Goal: Transaction & Acquisition: Book appointment/travel/reservation

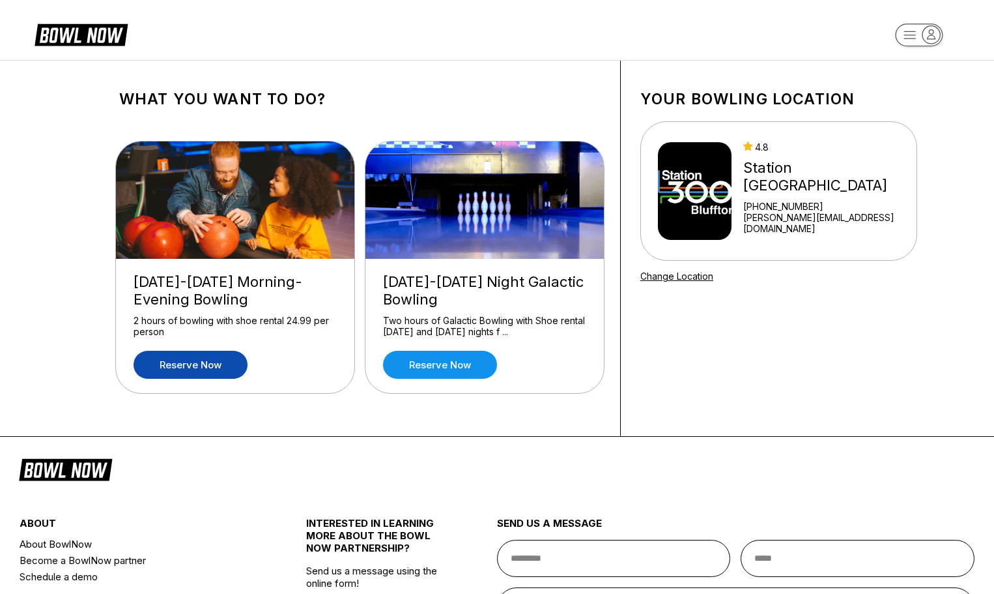
click at [209, 366] on link "Reserve now" at bounding box center [191, 365] width 114 height 28
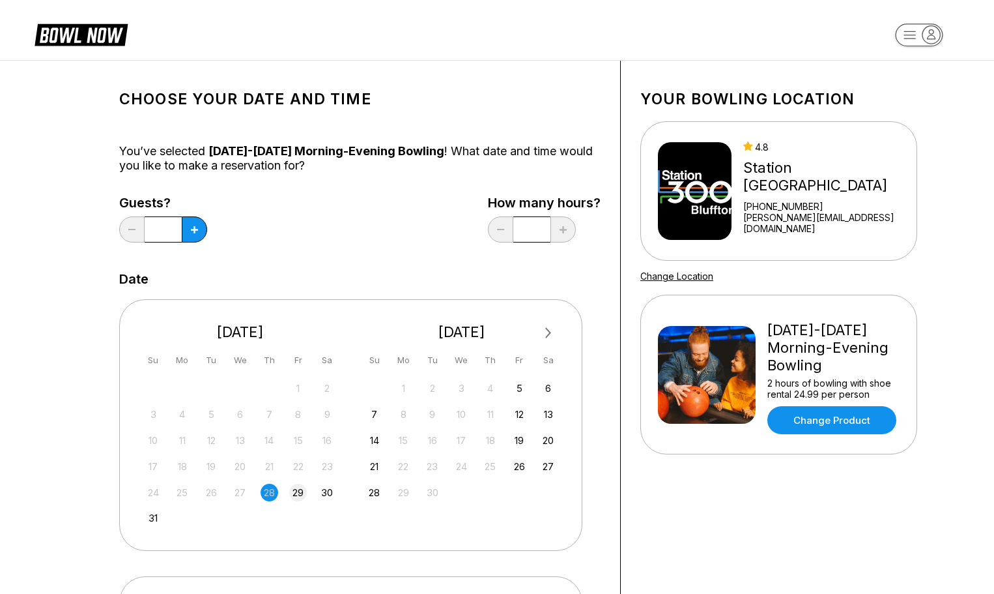
click at [300, 493] on div "29" at bounding box center [298, 492] width 18 height 18
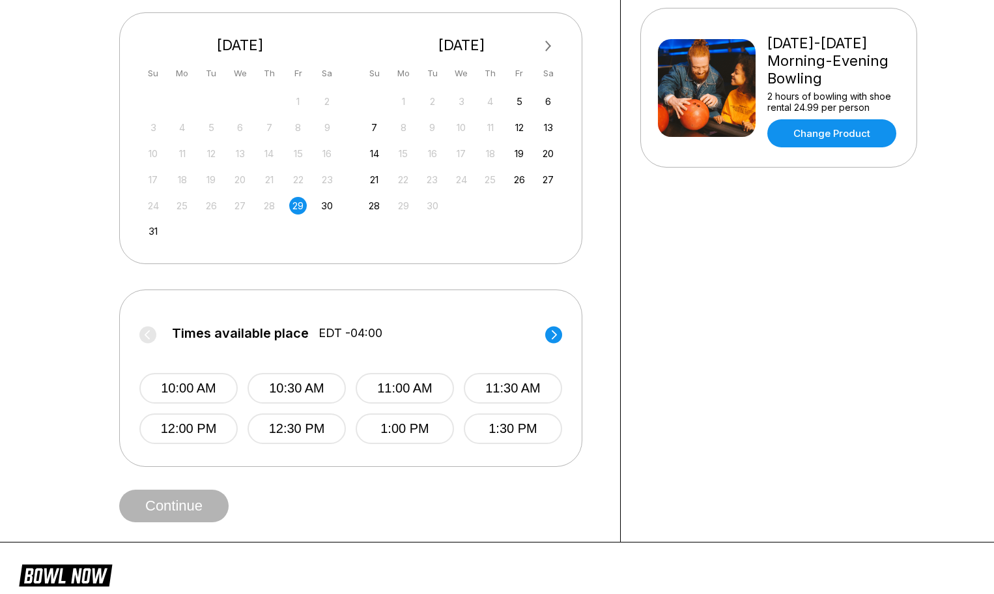
scroll to position [293, 0]
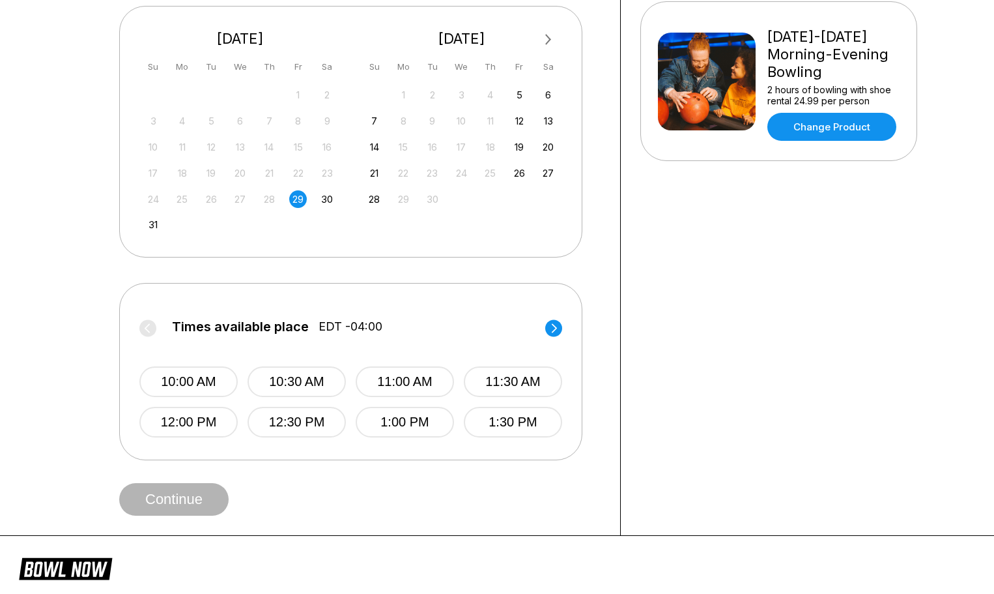
click at [563, 320] on div "Times available place EDT -04:00 10:00 AM 10:30 AM 11:00 AM 11:30 AM 12:00 PM 1…" at bounding box center [350, 371] width 463 height 177
click at [554, 332] on circle at bounding box center [553, 327] width 17 height 17
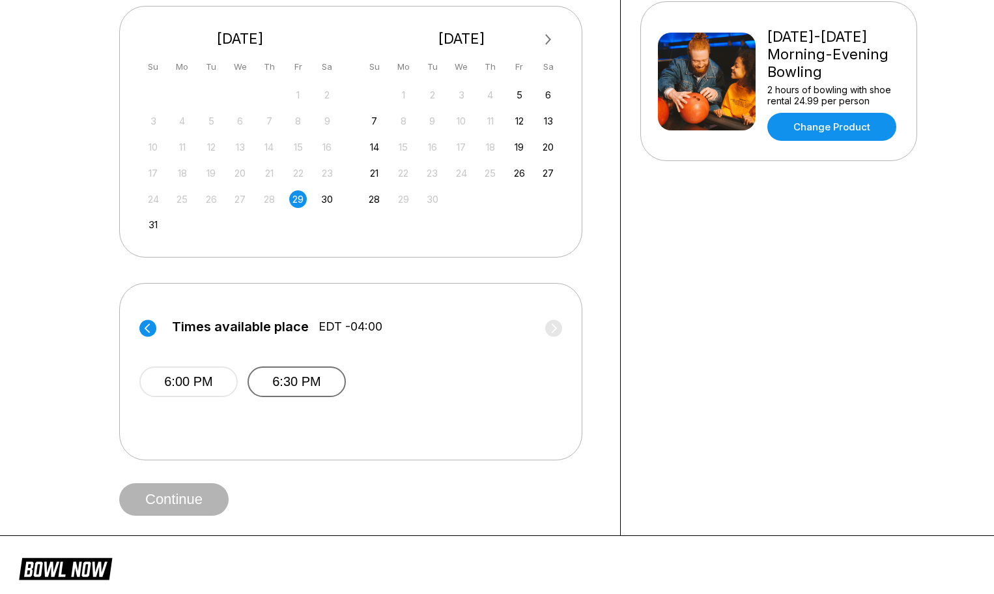
click at [315, 381] on button "6:30 PM" at bounding box center [297, 381] width 98 height 31
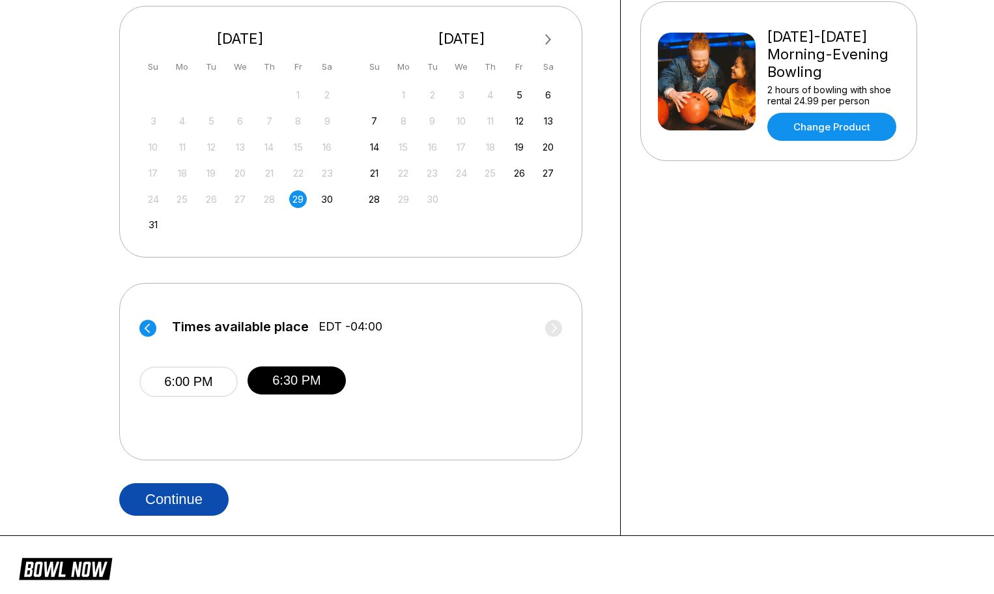
click at [192, 500] on button "Continue" at bounding box center [173, 499] width 109 height 33
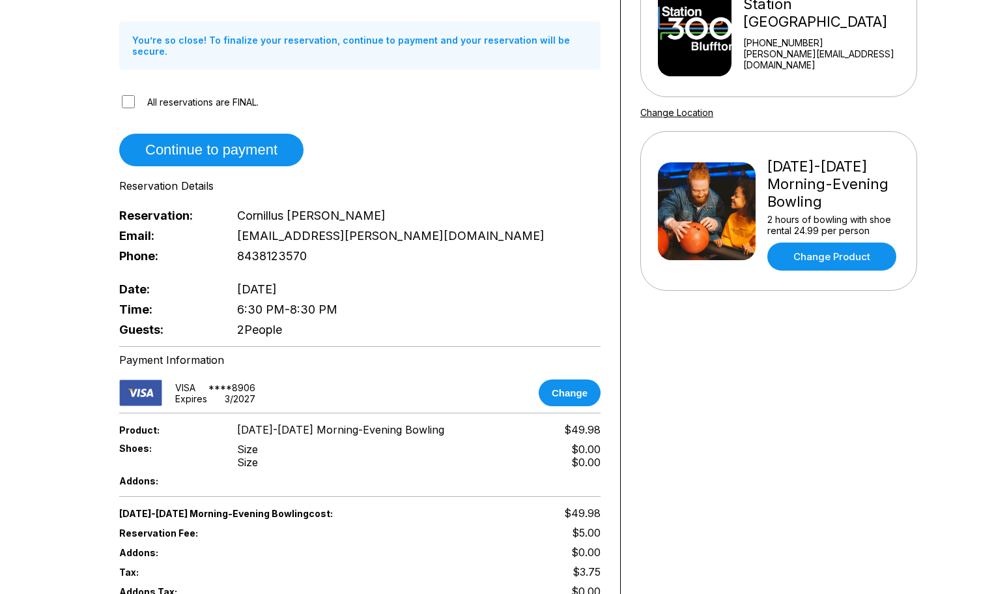
scroll to position [163, 0]
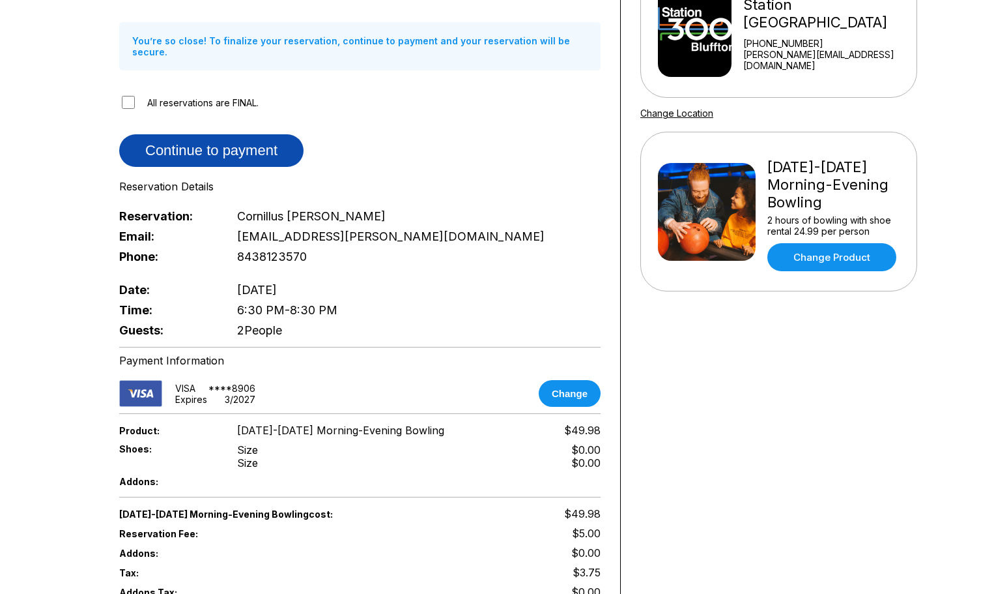
click at [235, 144] on button "Continue to payment" at bounding box center [211, 150] width 184 height 33
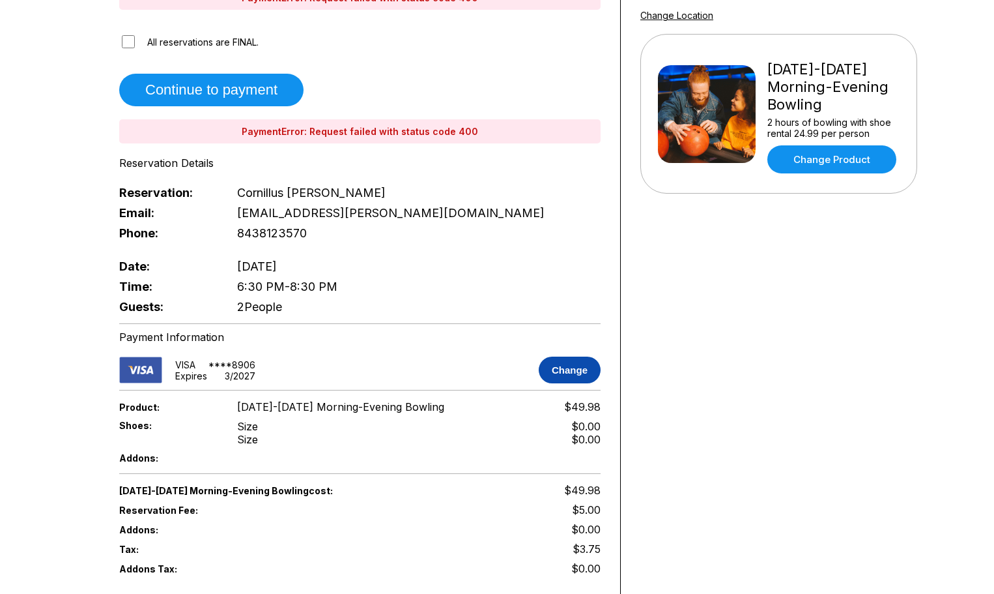
click at [562, 360] on button "Change" at bounding box center [570, 369] width 62 height 27
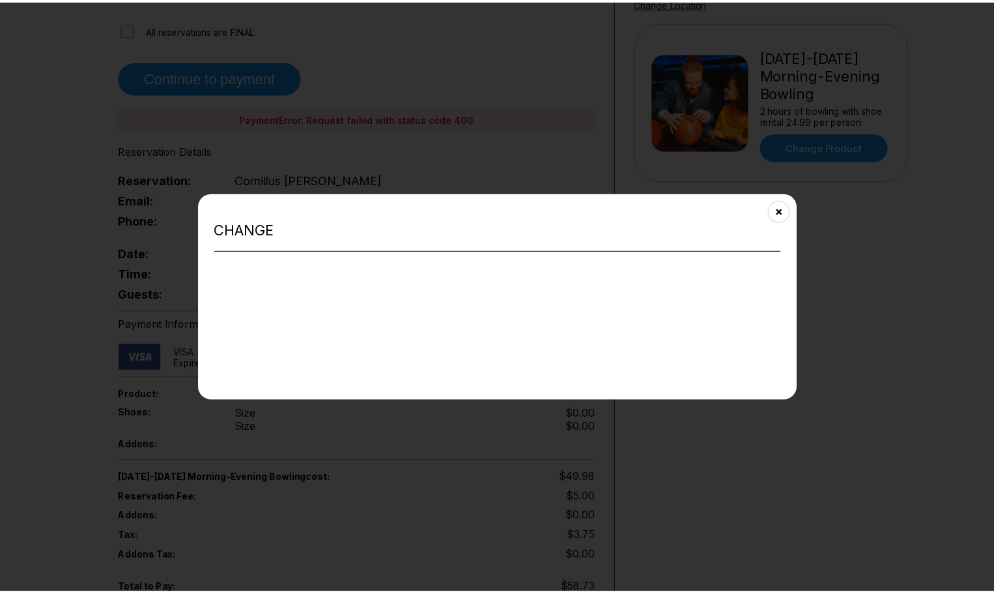
scroll to position [277, 0]
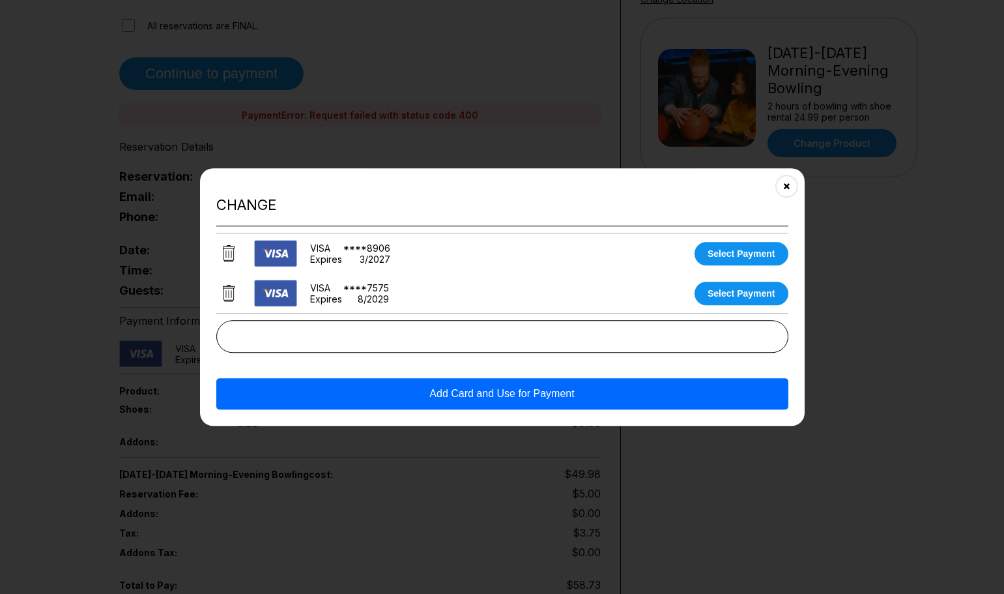
click at [466, 394] on button "Add Card and Use for Payment" at bounding box center [502, 393] width 572 height 31
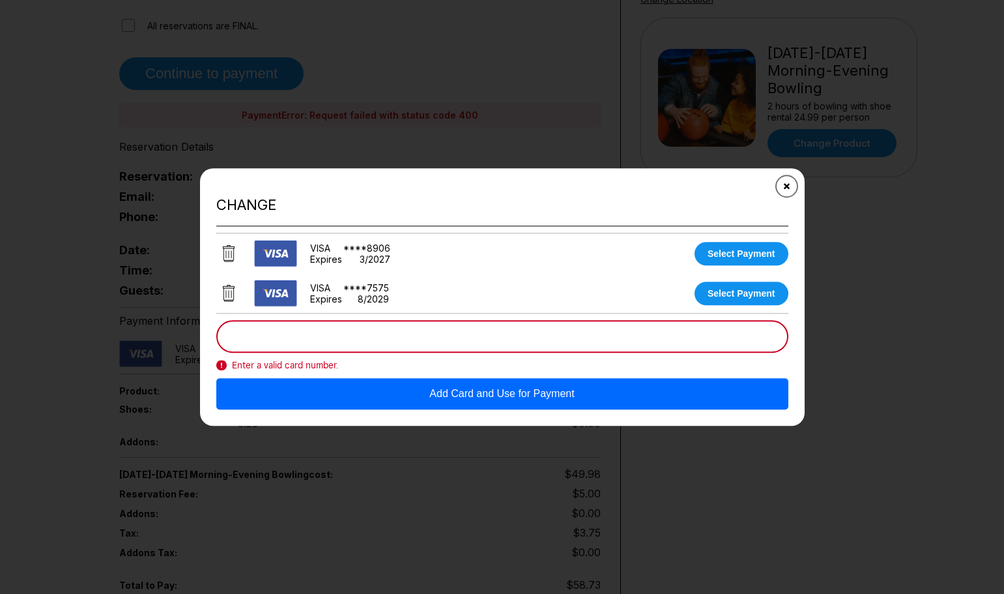
click at [785, 184] on icon "Close" at bounding box center [786, 185] width 10 height 10
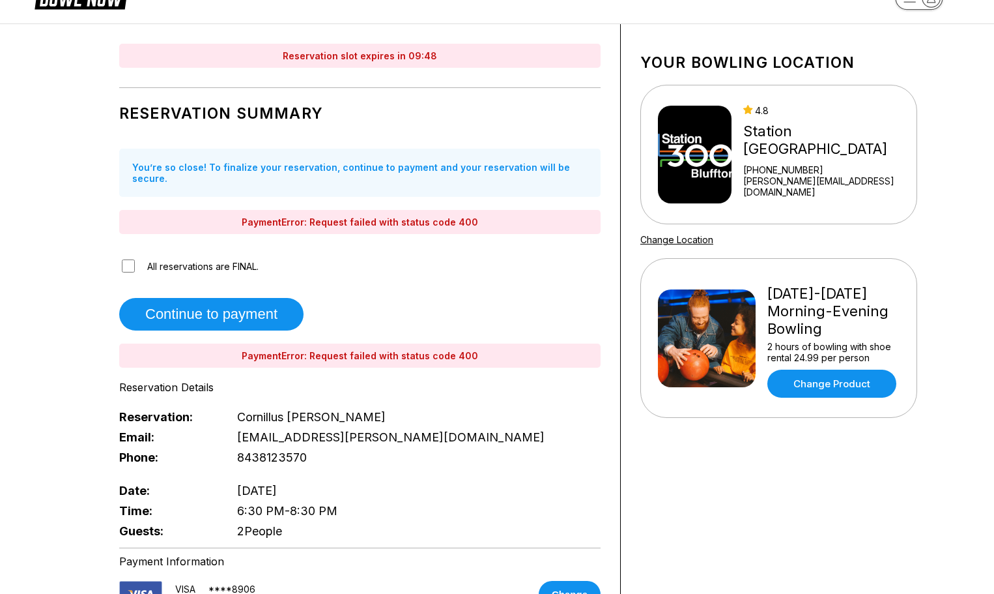
scroll to position [0, 0]
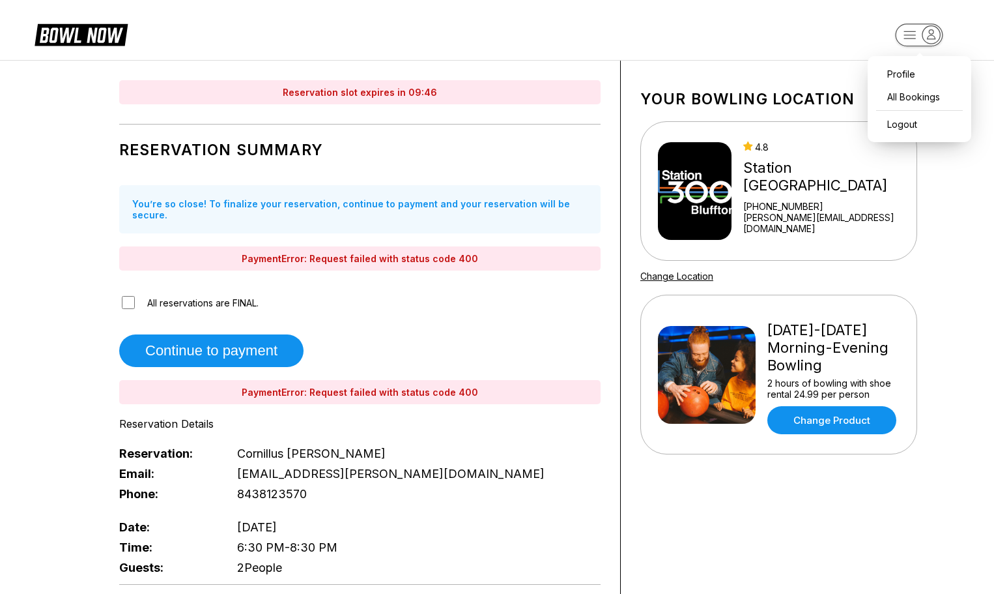
click at [911, 34] on rect "button" at bounding box center [919, 34] width 48 height 23
click at [784, 22] on header "Profile All Bookings Logout" at bounding box center [497, 30] width 994 height 60
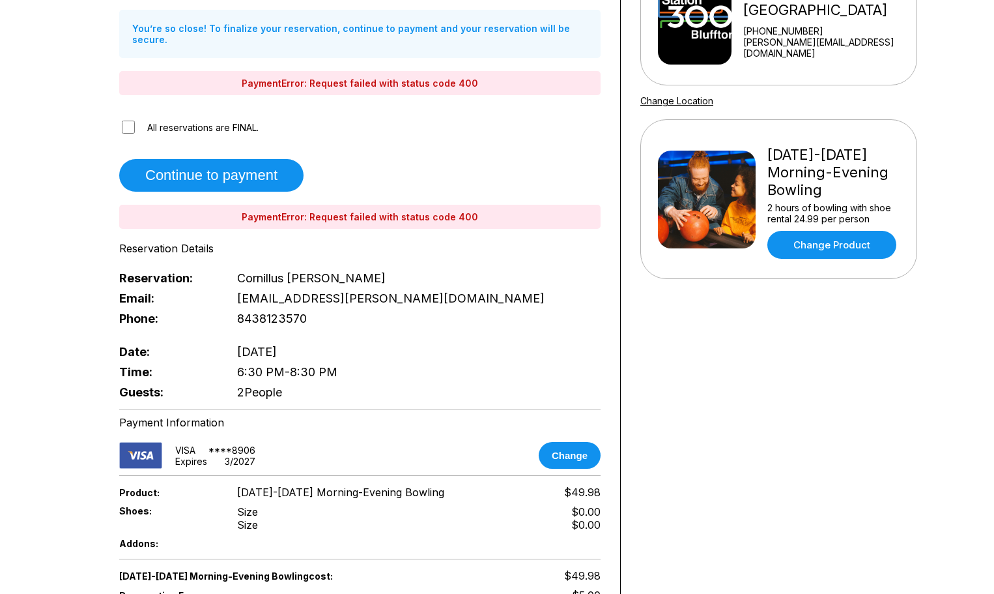
scroll to position [179, 0]
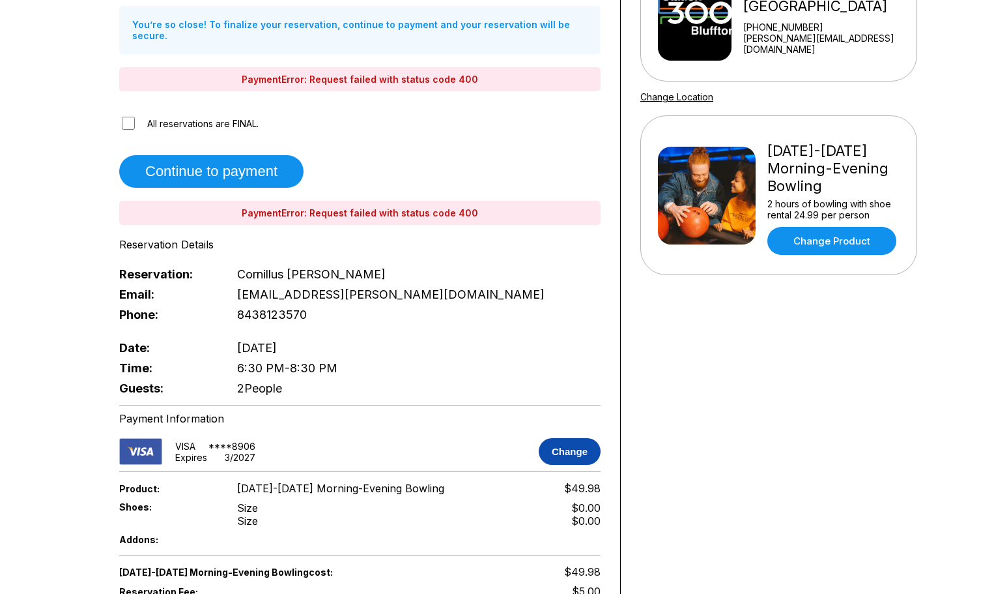
click at [554, 442] on button "Change" at bounding box center [570, 451] width 62 height 27
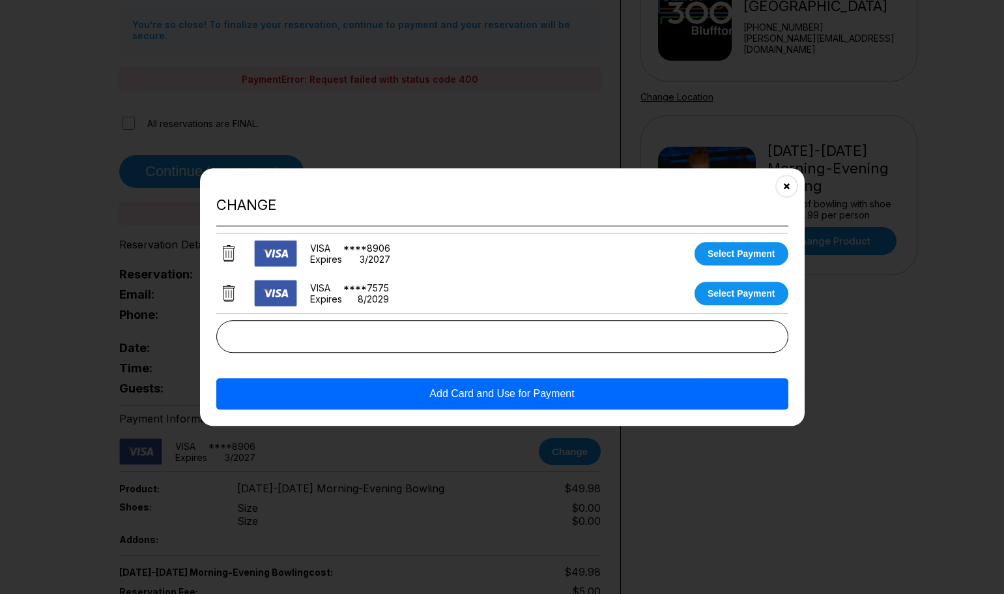
click at [428, 396] on button "Add Card and Use for Payment" at bounding box center [502, 393] width 572 height 31
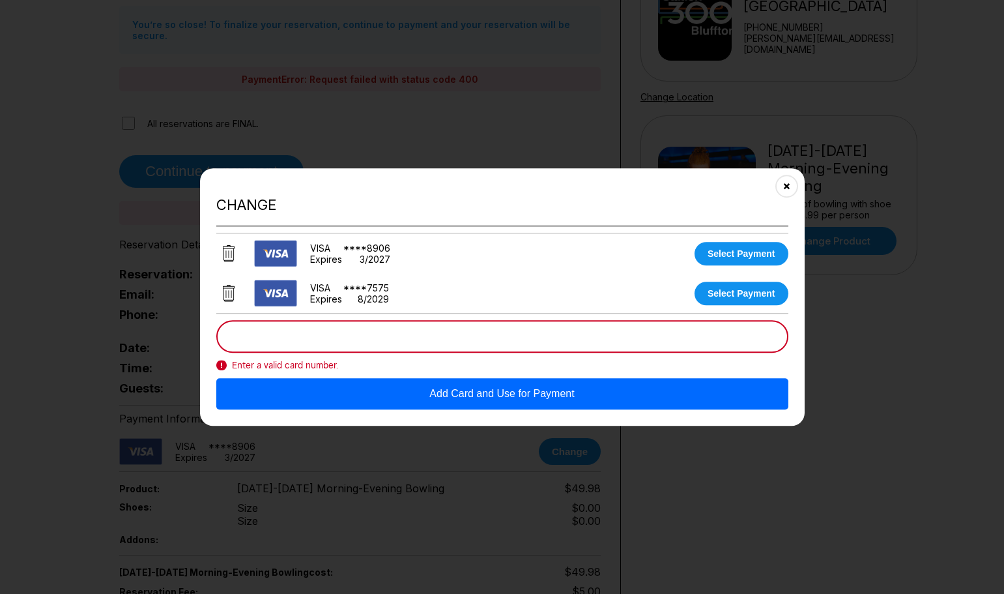
click at [428, 396] on button "Add Card and Use for Payment" at bounding box center [502, 393] width 572 height 31
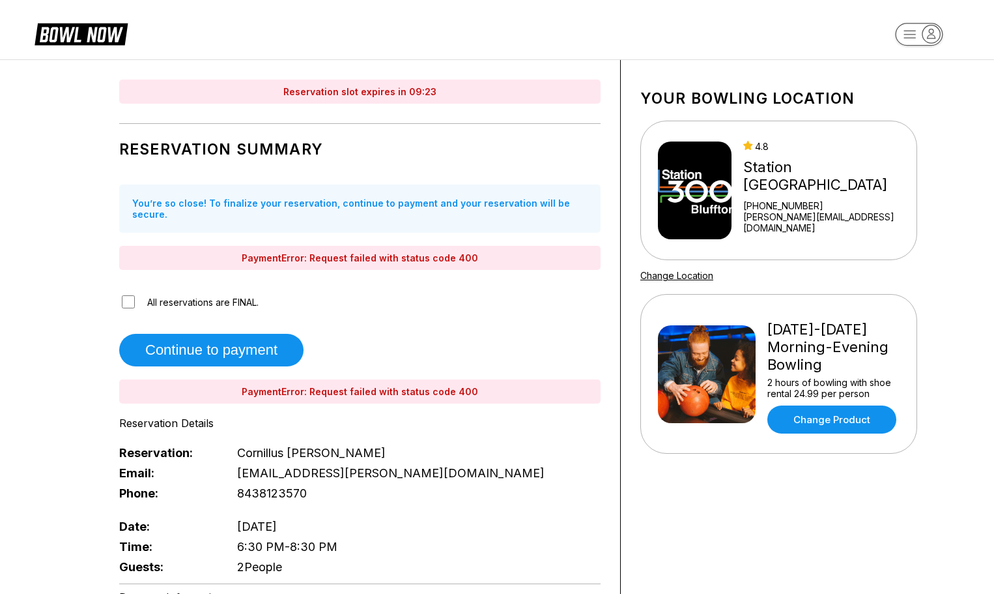
scroll to position [0, 0]
click at [920, 25] on rect "button" at bounding box center [919, 34] width 48 height 23
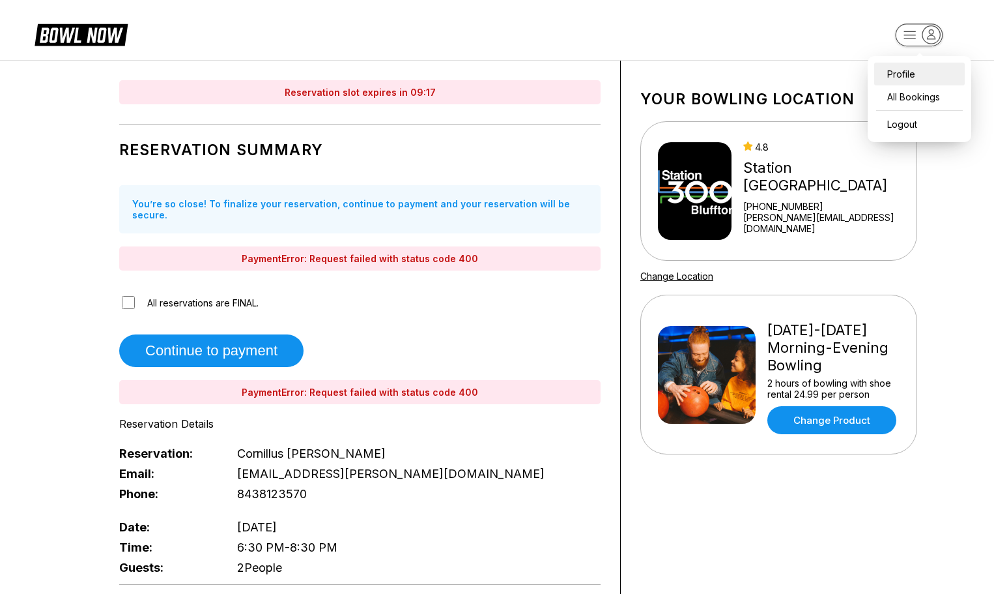
click at [910, 68] on div "Profile" at bounding box center [919, 74] width 91 height 23
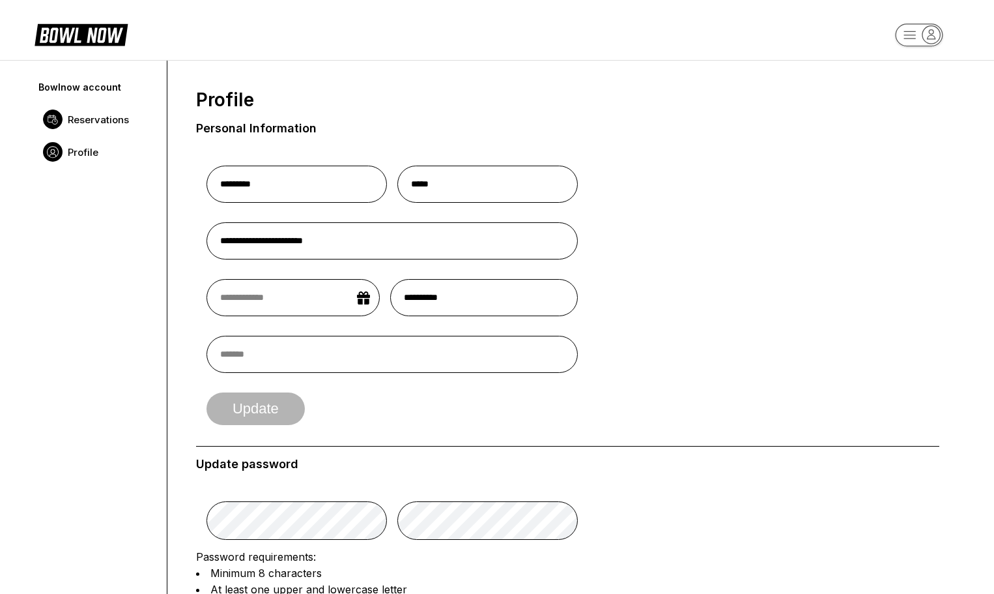
click at [96, 122] on span "Reservations" at bounding box center [98, 119] width 61 height 12
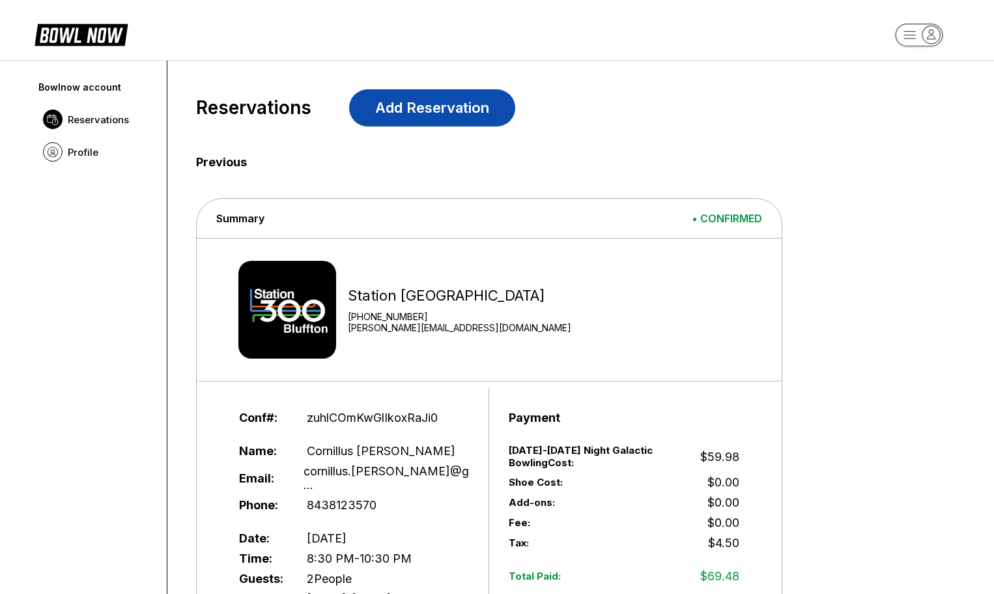
click at [414, 106] on link "Add Reservation" at bounding box center [432, 107] width 166 height 37
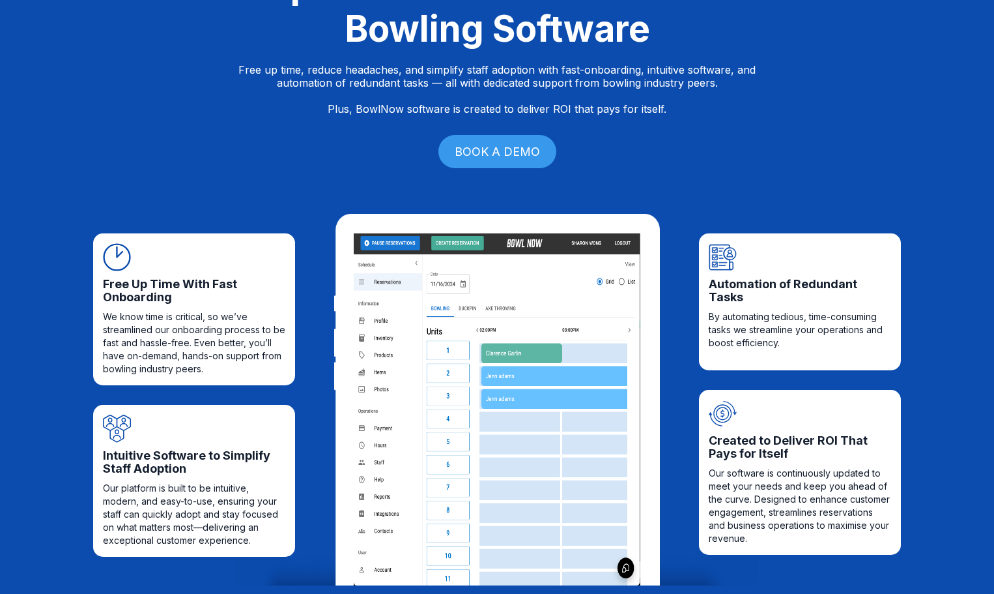
scroll to position [244, 0]
